Goal: Task Accomplishment & Management: Manage account settings

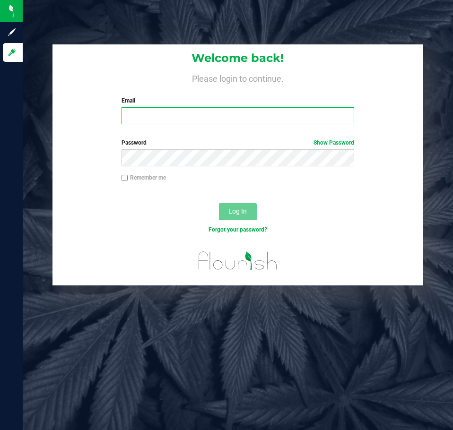
click at [153, 115] on input "Email" at bounding box center [237, 115] width 232 height 17
type input "[EMAIL_ADDRESS][DOMAIN_NAME]"
click at [162, 118] on input "[EMAIL_ADDRESS][DOMAIN_NAME]" at bounding box center [237, 115] width 232 height 17
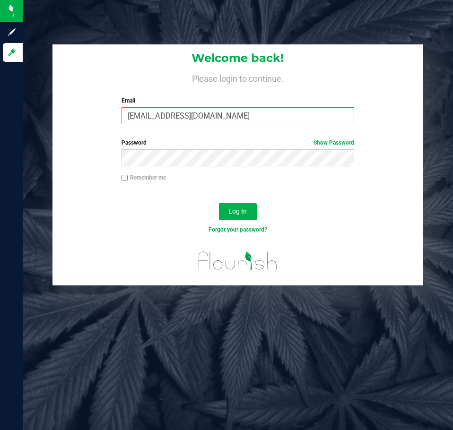
click at [219, 203] on button "Log In" at bounding box center [238, 211] width 38 height 17
